Goal: Task Accomplishment & Management: Use online tool/utility

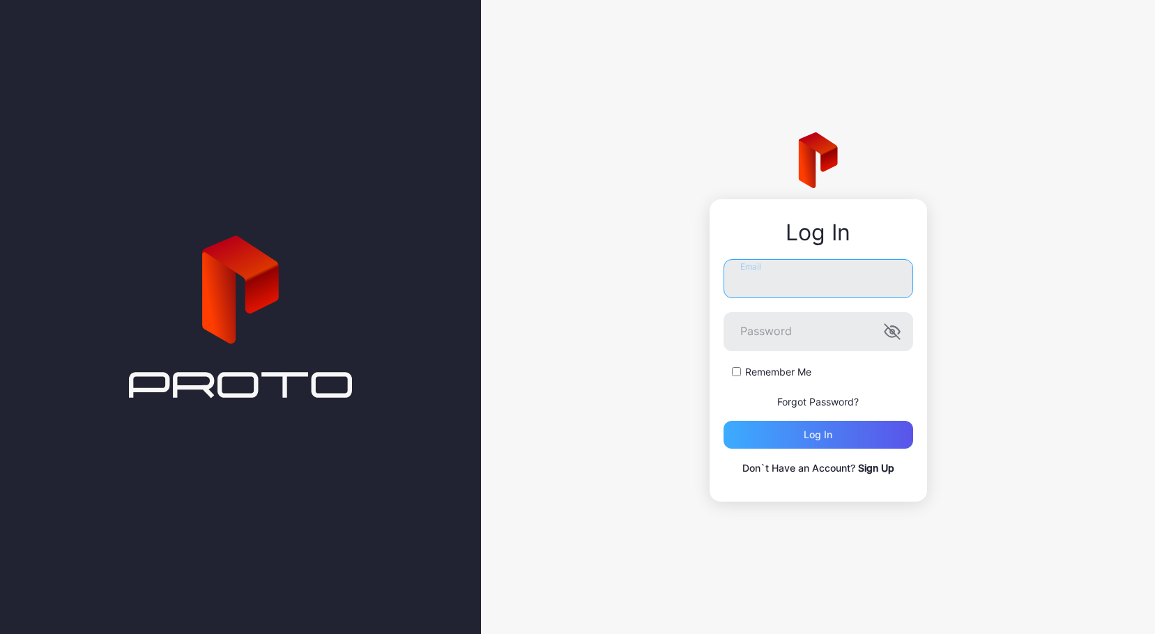
type input "**********"
click at [819, 427] on div "Log in" at bounding box center [819, 435] width 190 height 28
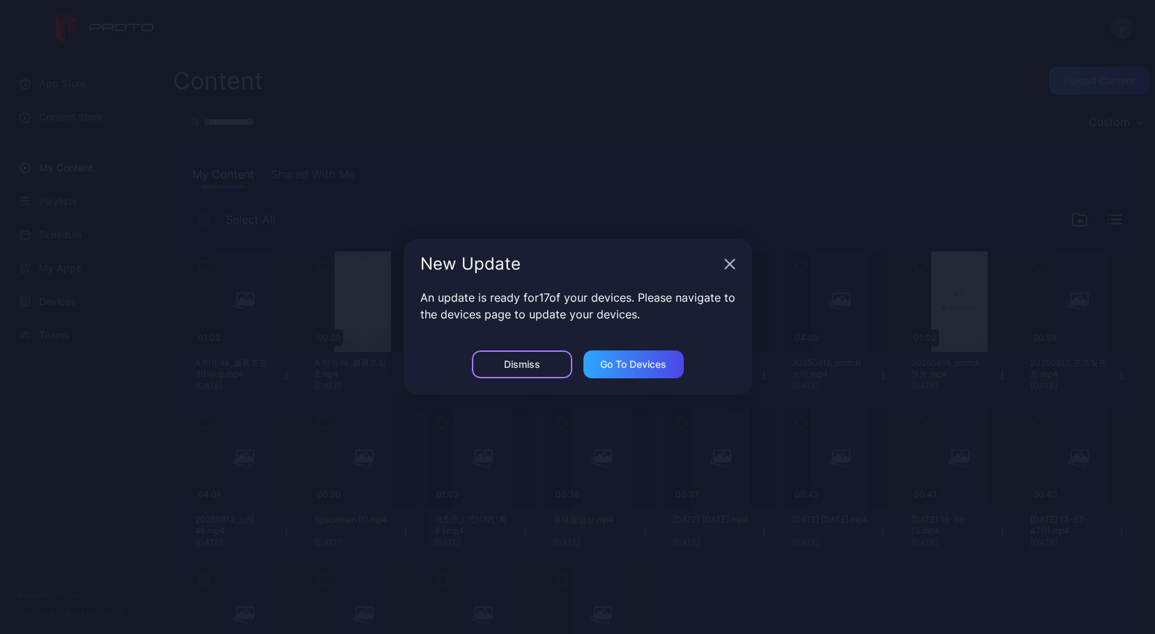
drag, startPoint x: 525, startPoint y: 357, endPoint x: 484, endPoint y: 306, distance: 65.4
click at [525, 358] on div "Dismiss" at bounding box center [522, 365] width 100 height 28
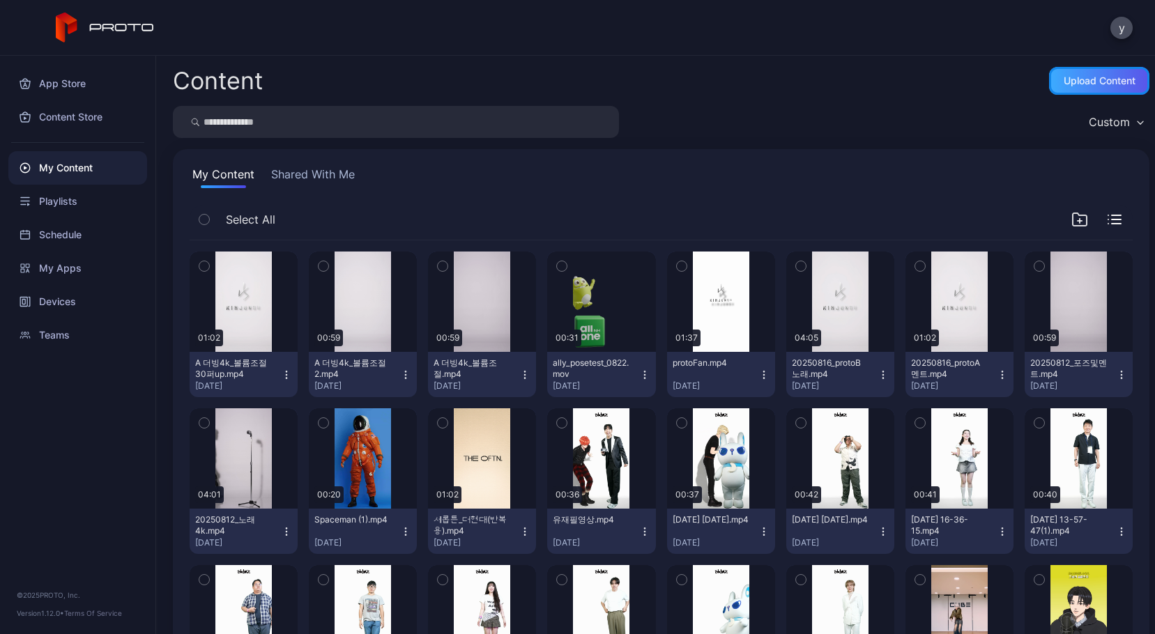
click at [1071, 77] on div "Upload Content" at bounding box center [1100, 80] width 72 height 11
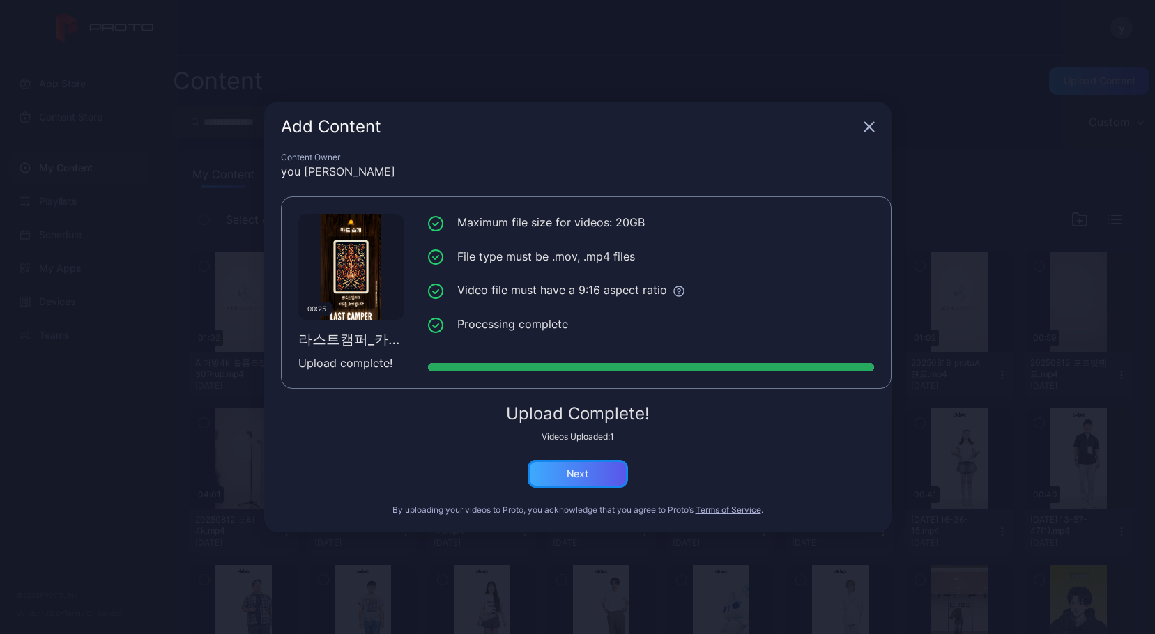
click at [602, 477] on div "Next" at bounding box center [578, 474] width 100 height 28
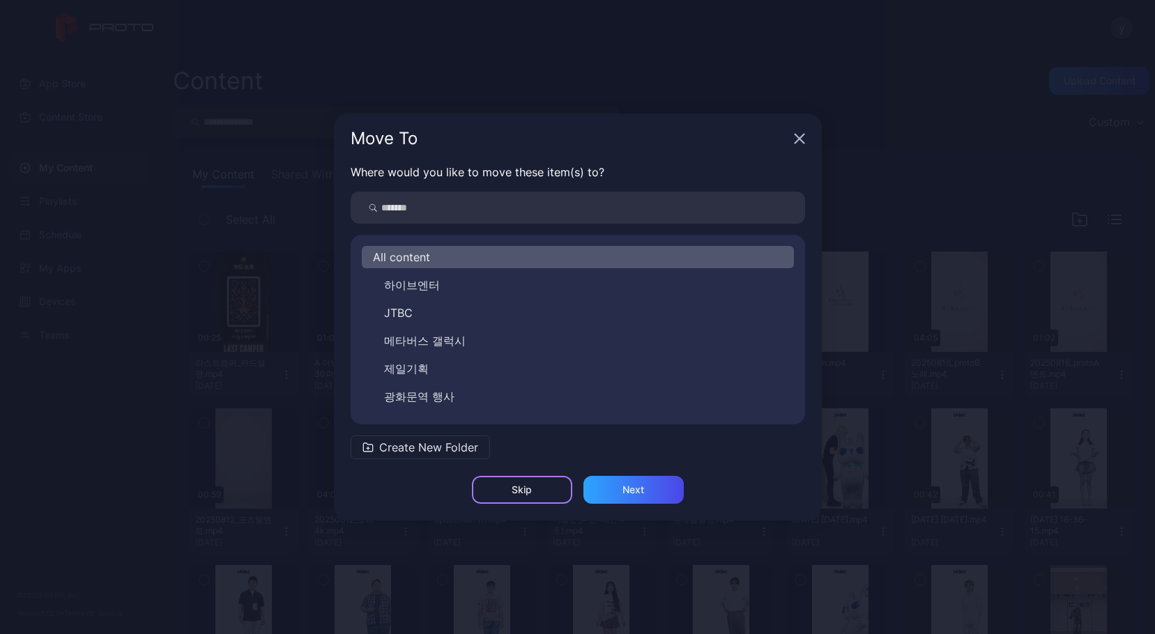
click at [530, 484] on div "Skip" at bounding box center [522, 489] width 20 height 11
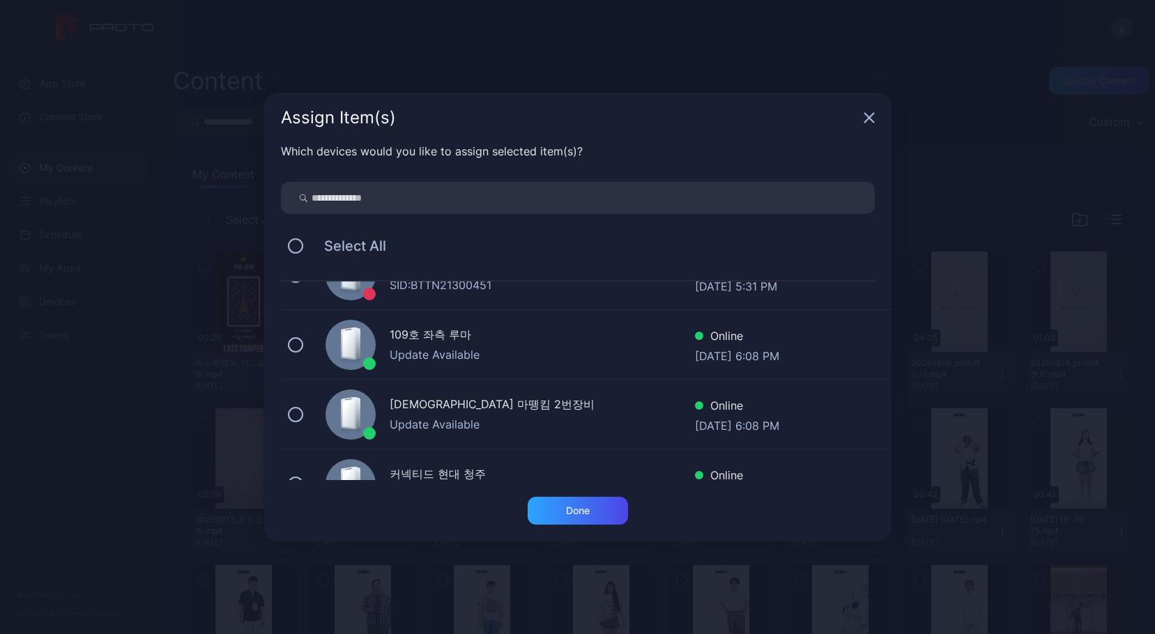
scroll to position [150, 0]
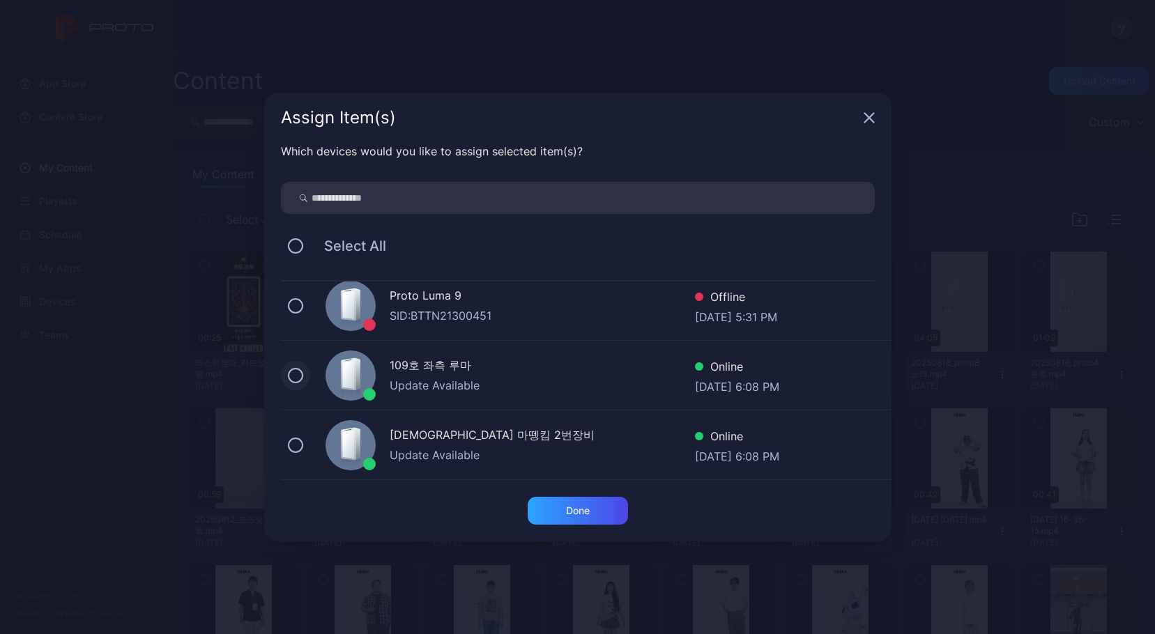
click at [297, 373] on button at bounding box center [295, 375] width 15 height 15
click at [590, 514] on div "Done" at bounding box center [578, 510] width 24 height 11
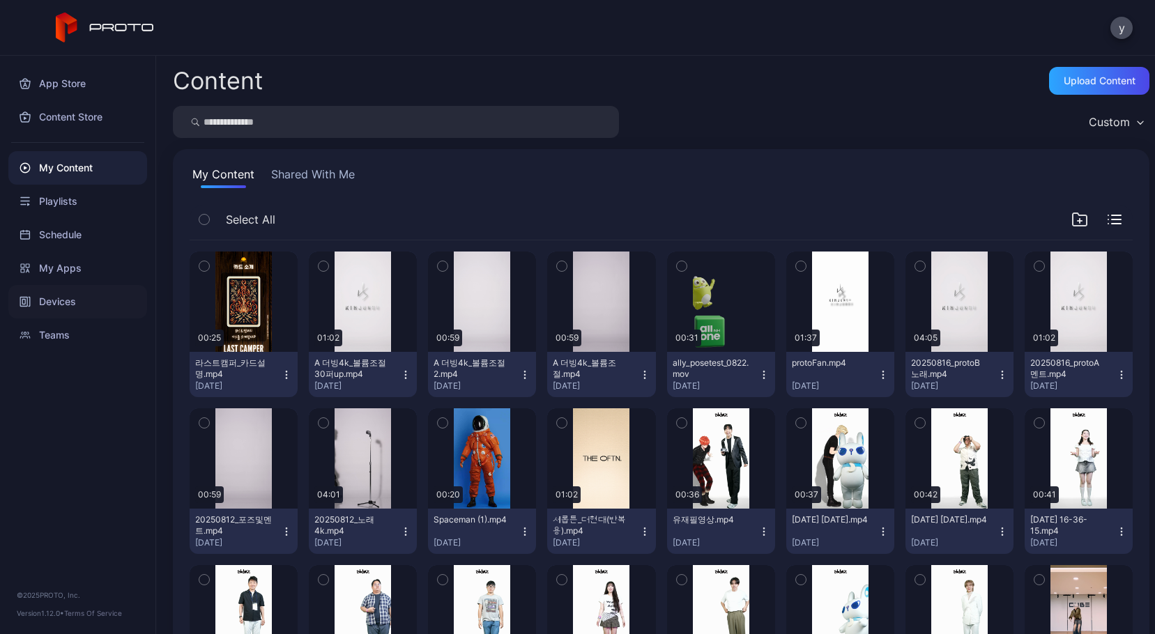
click at [57, 298] on div "Devices" at bounding box center [77, 301] width 139 height 33
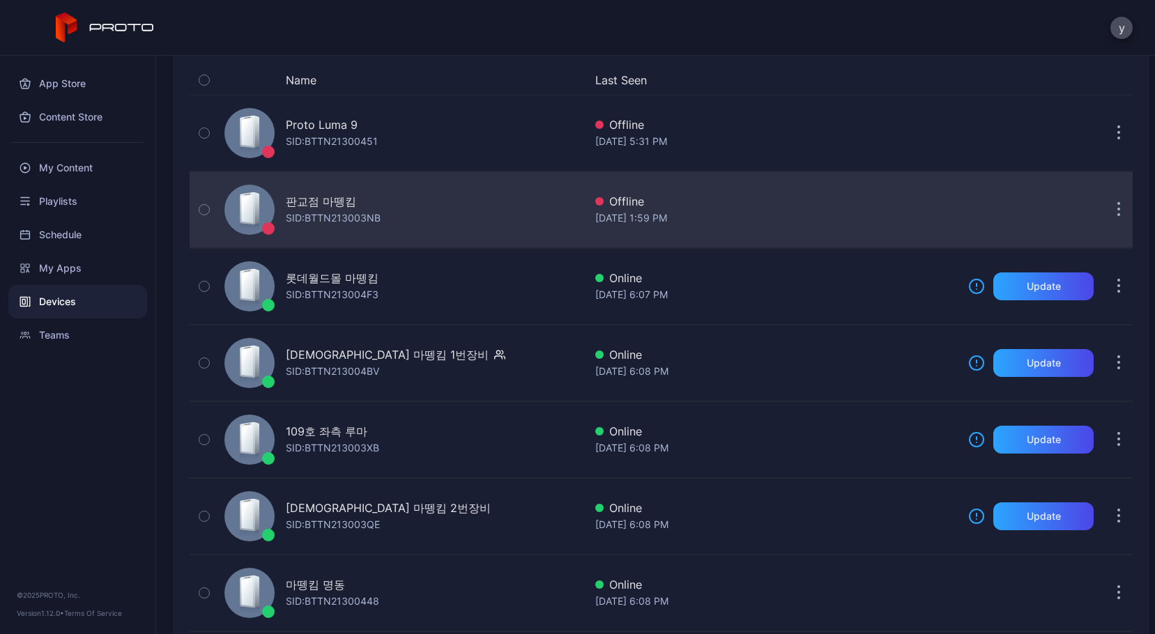
scroll to position [209, 0]
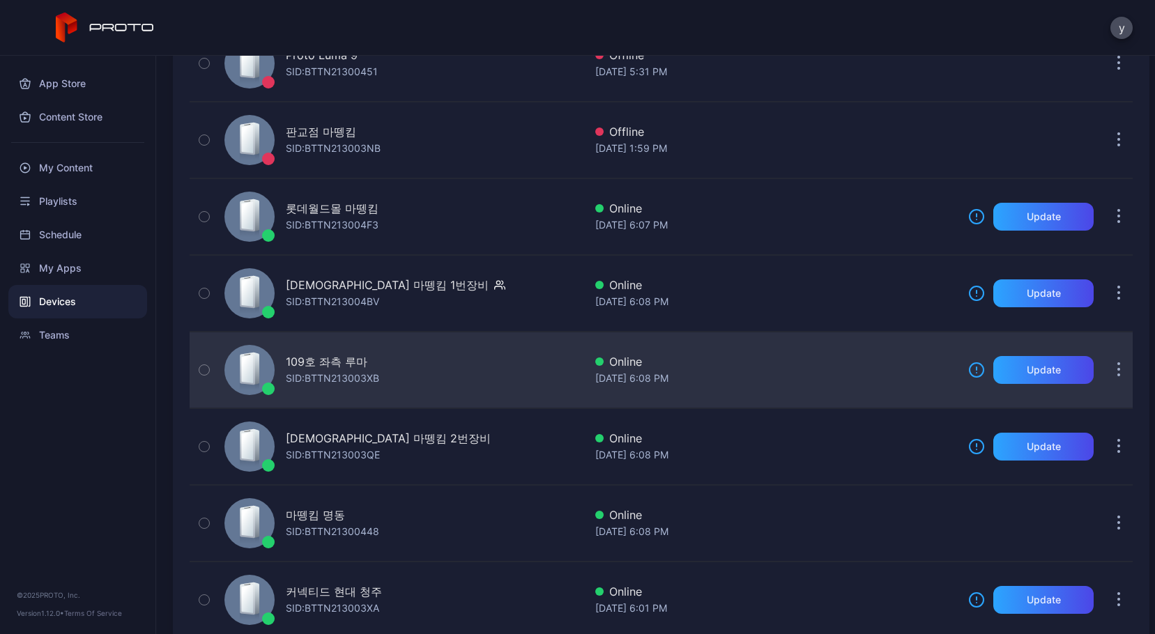
click at [334, 360] on div "109호 좌측 루마" at bounding box center [327, 361] width 82 height 17
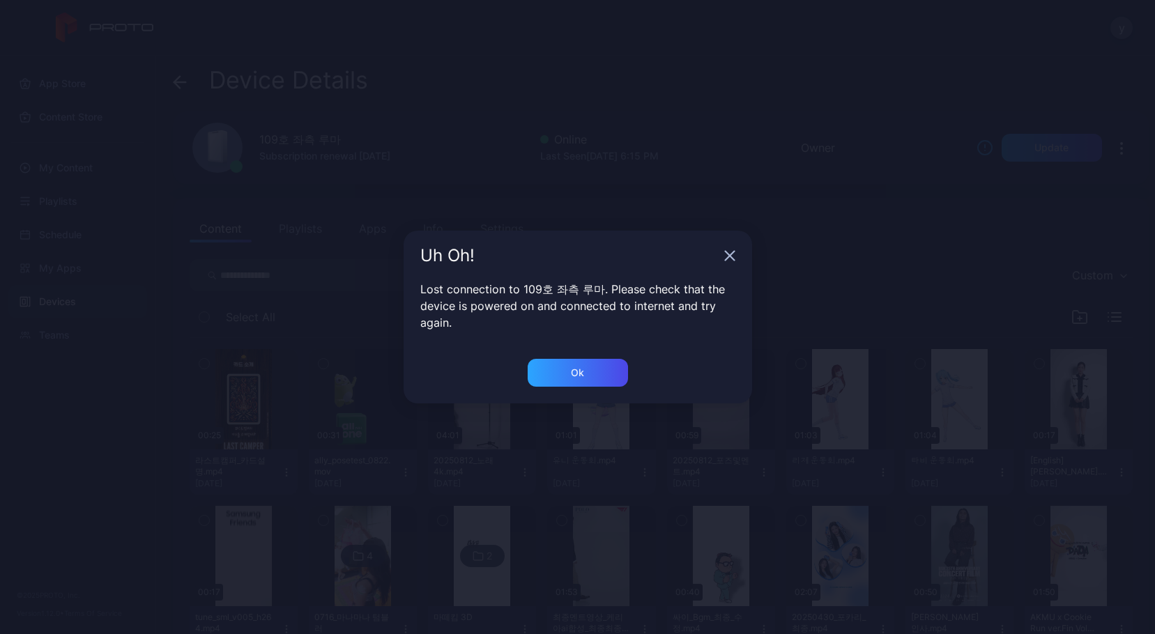
click at [729, 258] on icon "button" at bounding box center [729, 255] width 11 height 11
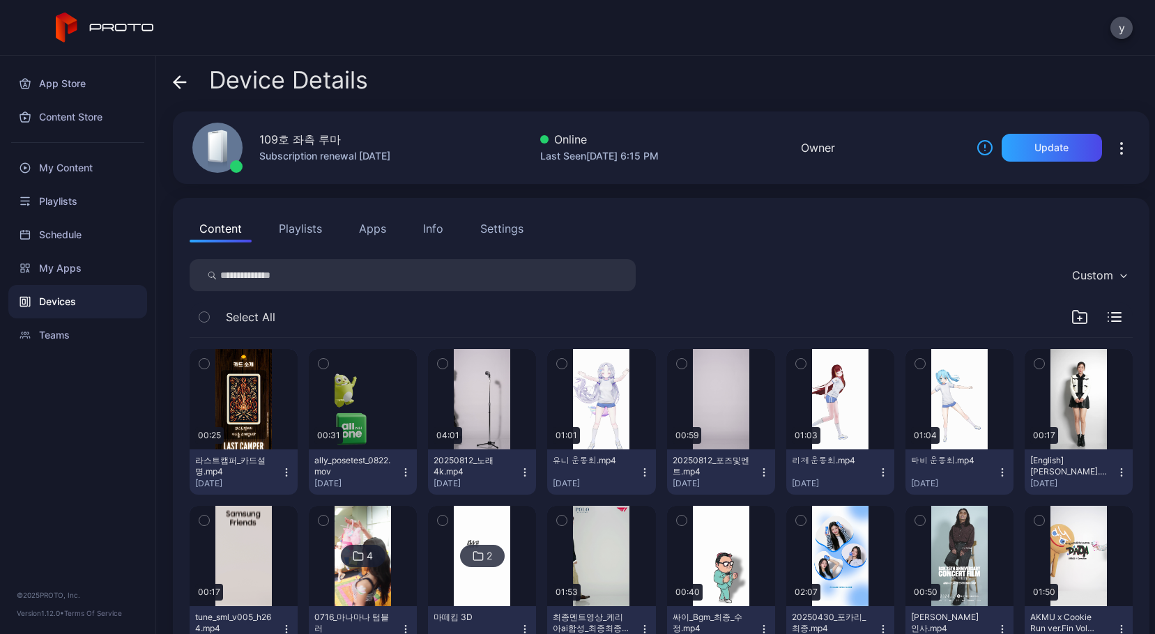
click at [60, 300] on div "Devices" at bounding box center [77, 301] width 139 height 33
